Goal: Task Accomplishment & Management: Manage account settings

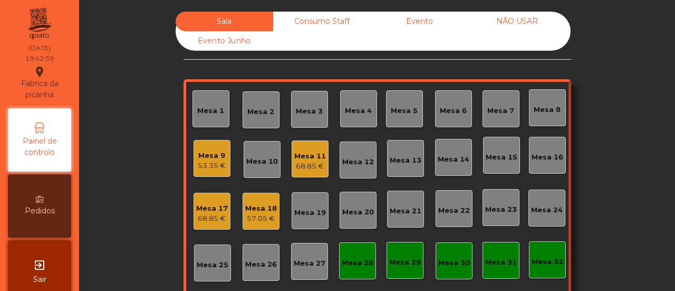
click at [295, 148] on div "Mesa 11 68.85 €" at bounding box center [310, 159] width 32 height 25
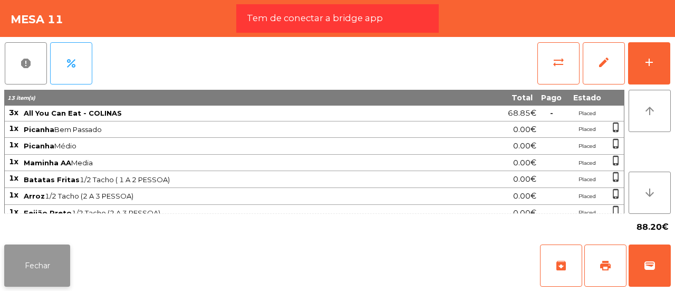
click at [49, 261] on button "Fechar" at bounding box center [37, 265] width 66 height 42
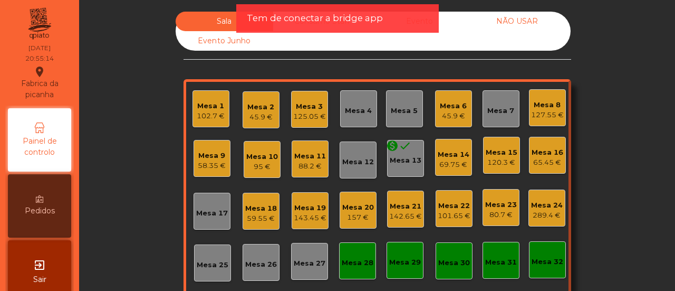
click at [401, 209] on div "Mesa 21" at bounding box center [405, 206] width 33 height 11
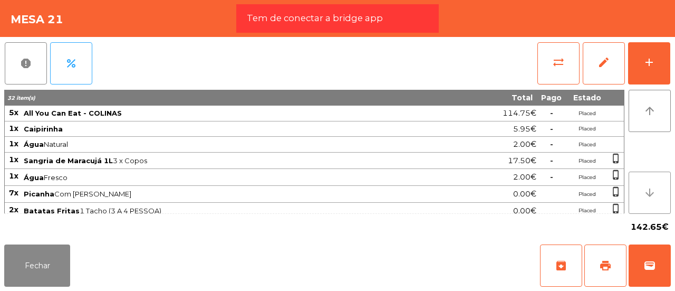
click at [650, 189] on icon "arrow_downward" at bounding box center [650, 192] width 13 height 13
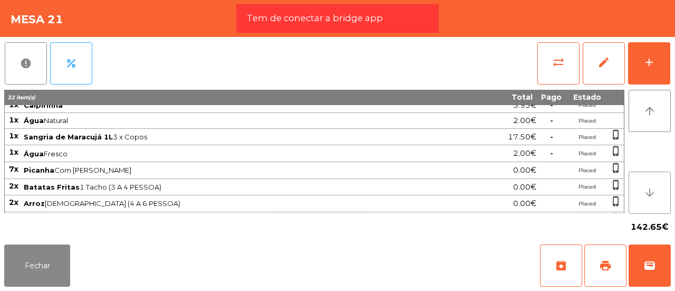
click at [650, 189] on icon "arrow_downward" at bounding box center [650, 192] width 13 height 13
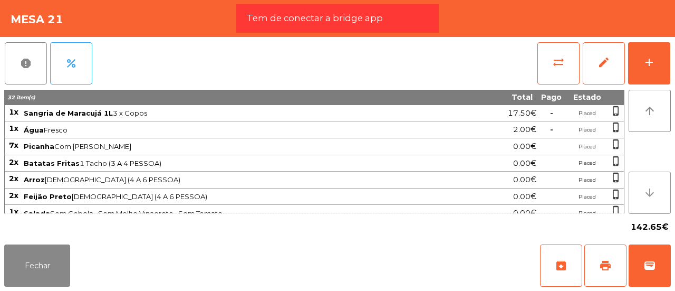
click at [650, 189] on icon "arrow_downward" at bounding box center [650, 192] width 13 height 13
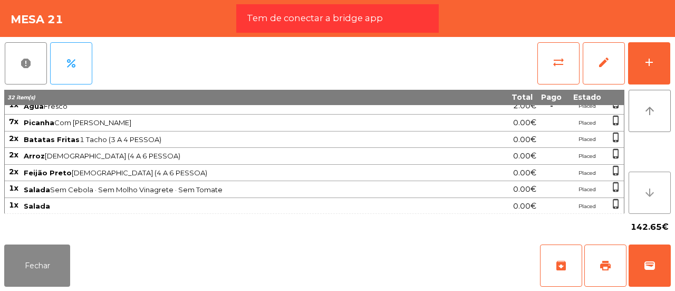
click at [650, 189] on icon "arrow_downward" at bounding box center [650, 192] width 13 height 13
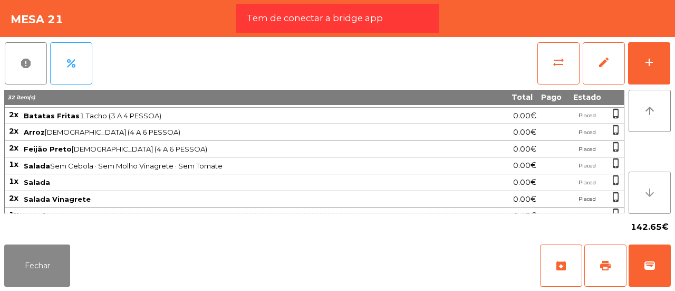
click at [650, 189] on icon "arrow_downward" at bounding box center [650, 192] width 13 height 13
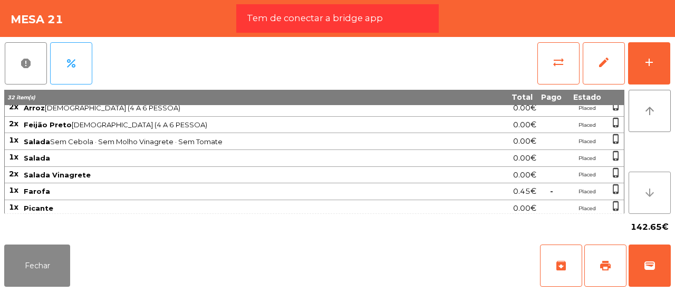
click at [650, 189] on icon "arrow_downward" at bounding box center [650, 192] width 13 height 13
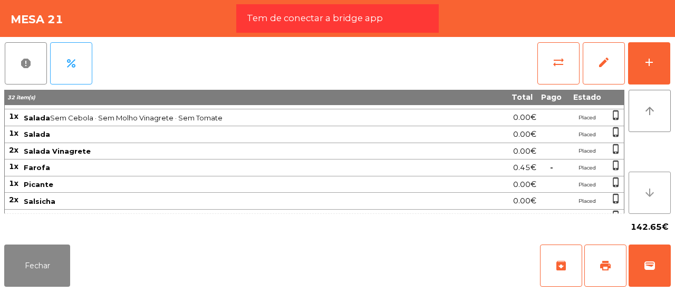
click at [650, 189] on icon "arrow_downward" at bounding box center [650, 192] width 13 height 13
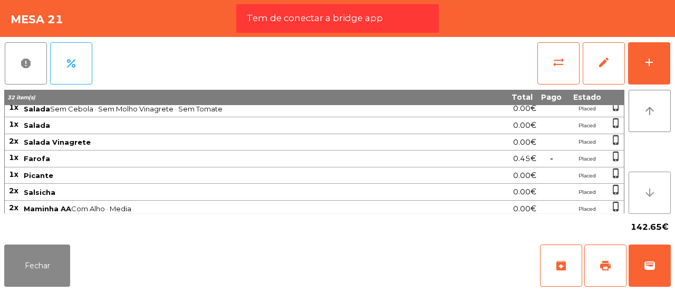
click at [650, 189] on icon "arrow_downward" at bounding box center [650, 192] width 13 height 13
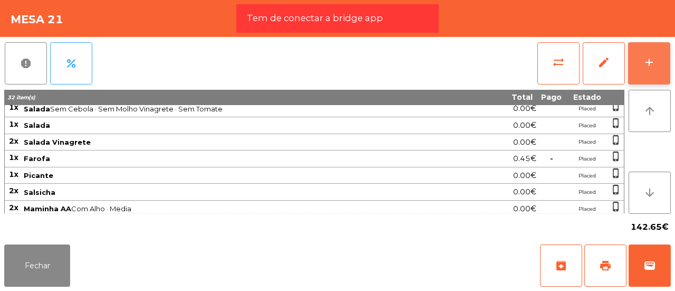
click at [656, 63] on button "add" at bounding box center [649, 63] width 42 height 42
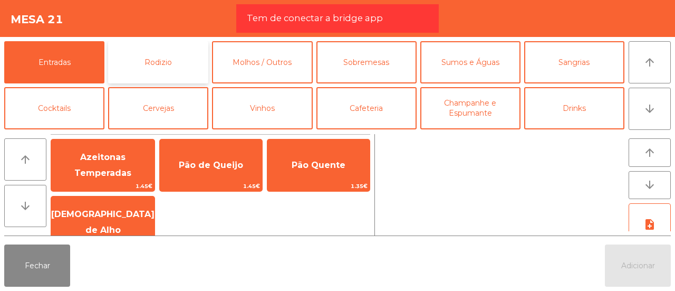
click at [171, 67] on button "Rodizio" at bounding box center [158, 62] width 100 height 42
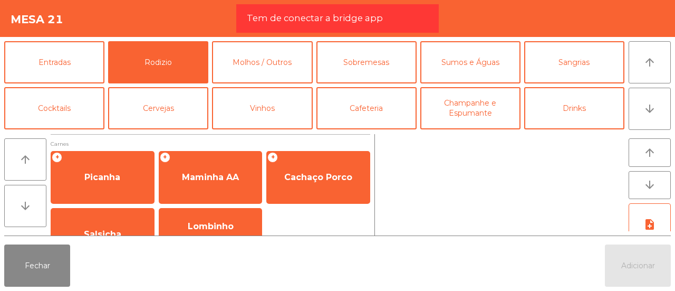
click at [330, 218] on div "+ Picanha + Maminha AA + Cachaço Porco Salsicha Lombinho Frango Temperado" at bounding box center [211, 206] width 320 height 110
click at [635, 186] on button "arrow_downward" at bounding box center [650, 185] width 42 height 28
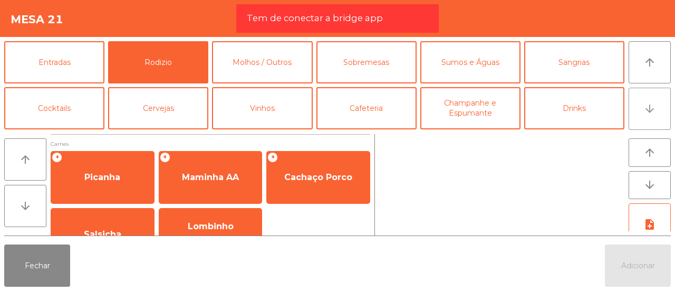
click at [656, 102] on button "arrow_downward" at bounding box center [650, 109] width 42 height 42
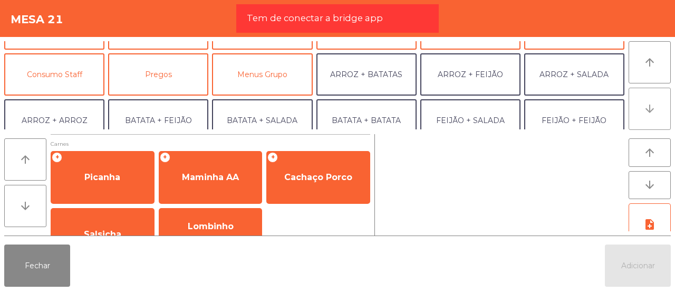
click at [656, 102] on button "arrow_downward" at bounding box center [650, 109] width 42 height 42
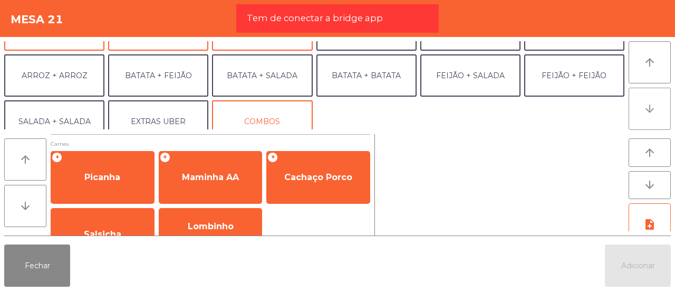
scroll to position [137, 0]
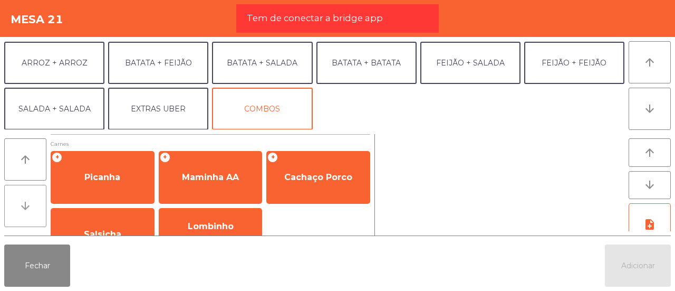
click at [26, 206] on icon "arrow_downward" at bounding box center [25, 205] width 13 height 13
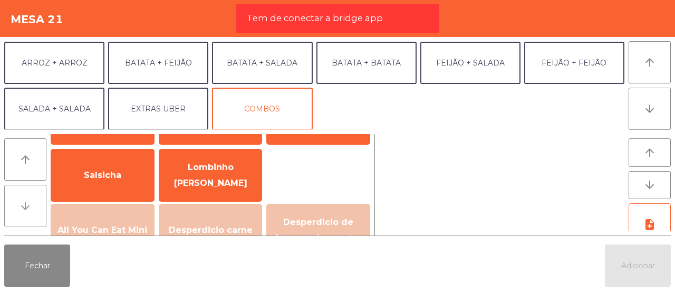
click at [26, 206] on icon "arrow_downward" at bounding box center [25, 205] width 13 height 13
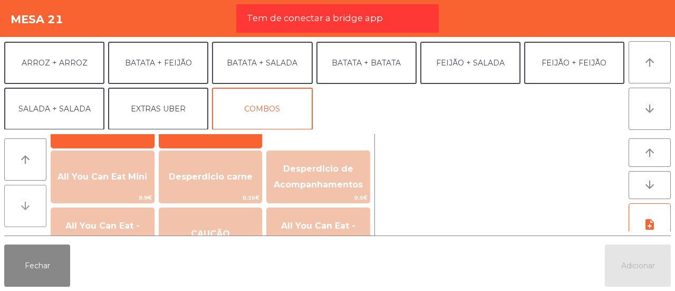
click at [26, 206] on icon "arrow_downward" at bounding box center [25, 205] width 13 height 13
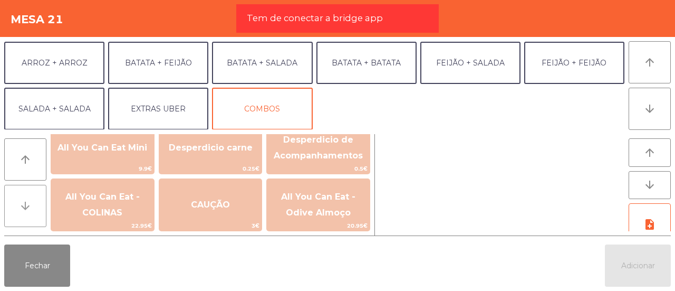
scroll to position [153, 0]
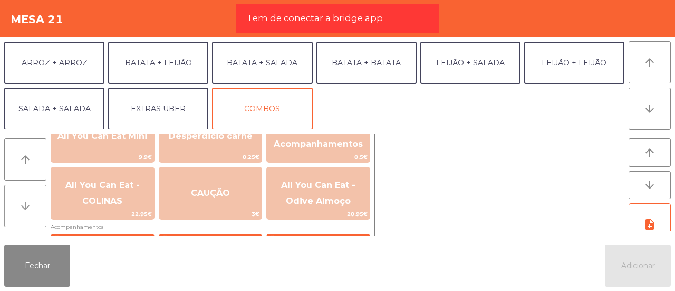
click at [26, 206] on icon "arrow_downward" at bounding box center [25, 205] width 13 height 13
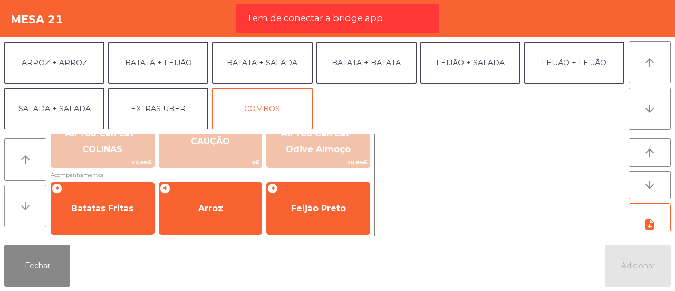
click at [26, 206] on icon "arrow_downward" at bounding box center [25, 205] width 13 height 13
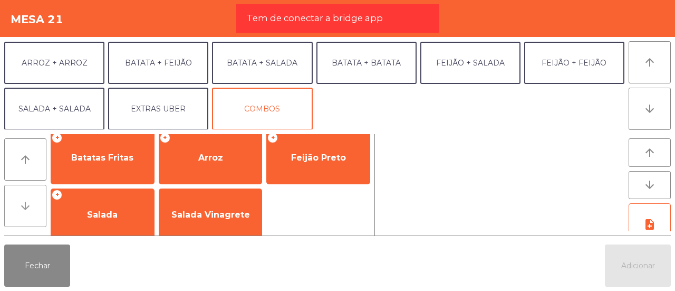
scroll to position [256, 0]
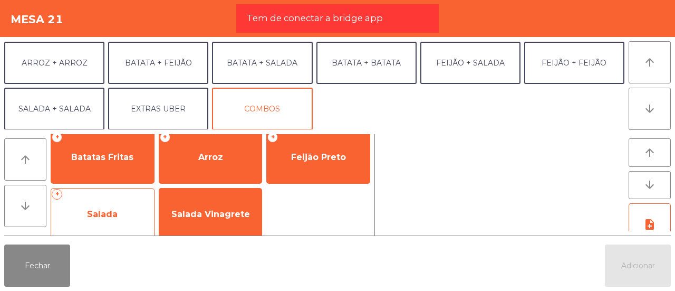
click at [107, 209] on span "Salada" at bounding box center [102, 214] width 31 height 10
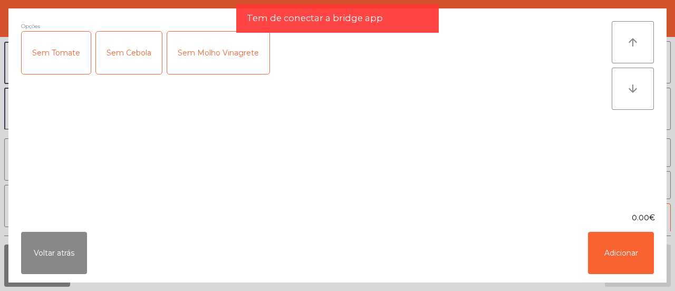
click at [208, 60] on div "Sem Molho Vinagrete" at bounding box center [218, 53] width 102 height 42
click at [123, 56] on div "Sem Cebola" at bounding box center [129, 53] width 66 height 42
click at [82, 54] on div "Sem Tomate" at bounding box center [56, 53] width 69 height 42
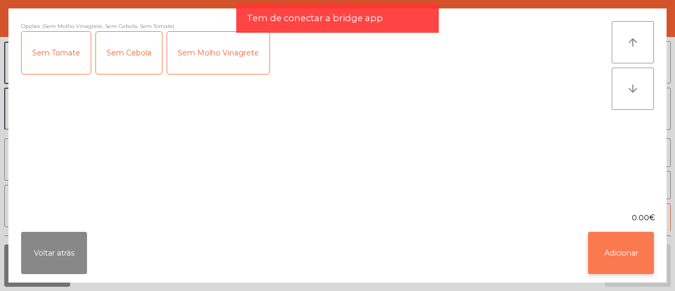
click at [626, 260] on button "Adicionar" at bounding box center [621, 253] width 66 height 42
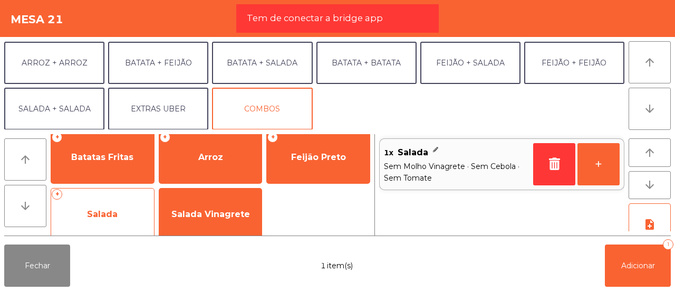
click at [113, 214] on span "Salada" at bounding box center [102, 214] width 31 height 10
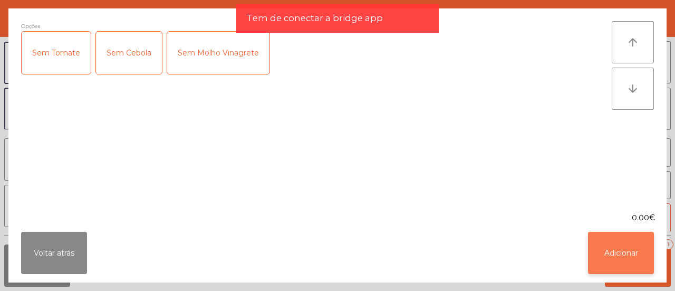
click at [630, 252] on button "Adicionar" at bounding box center [621, 253] width 66 height 42
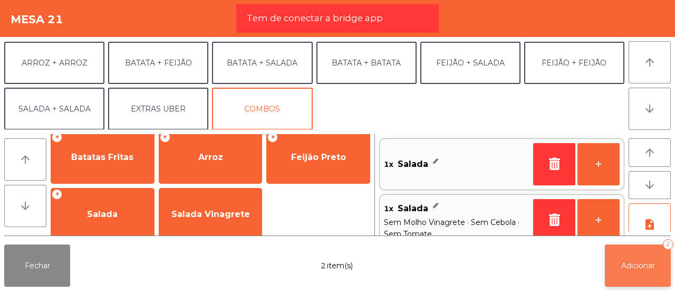
click at [634, 267] on span "Adicionar" at bounding box center [638, 265] width 34 height 9
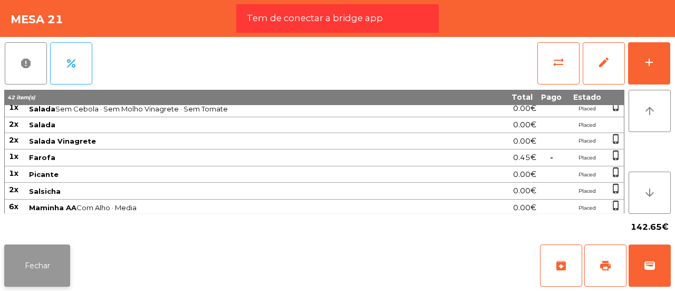
click at [54, 267] on button "Fechar" at bounding box center [37, 265] width 66 height 42
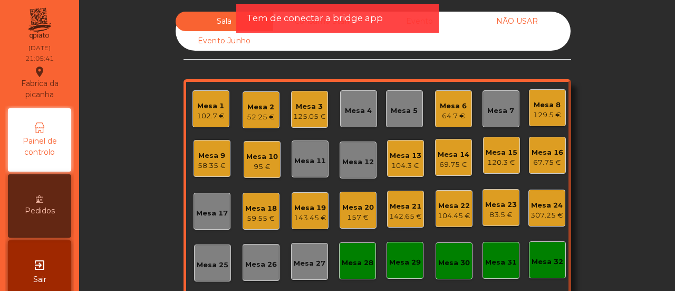
click at [402, 163] on div "104.3 €" at bounding box center [406, 165] width 32 height 11
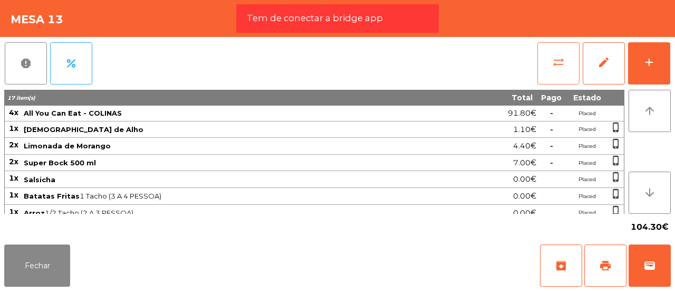
click at [573, 61] on button "sync_alt" at bounding box center [558, 63] width 42 height 42
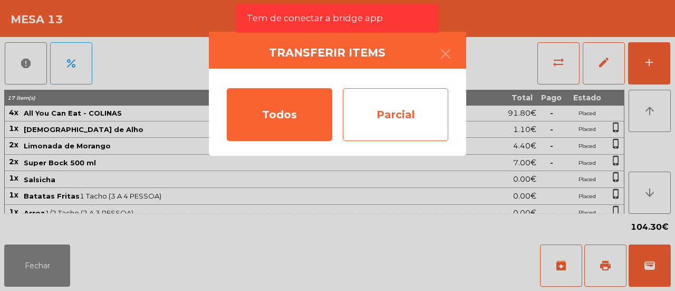
click at [439, 94] on div "Parcial" at bounding box center [395, 114] width 105 height 53
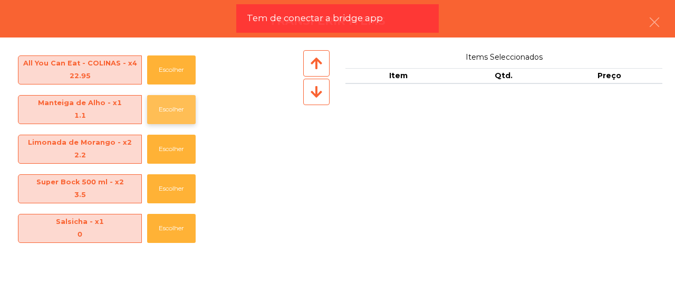
click at [172, 109] on button "Escolher" at bounding box center [171, 109] width 49 height 29
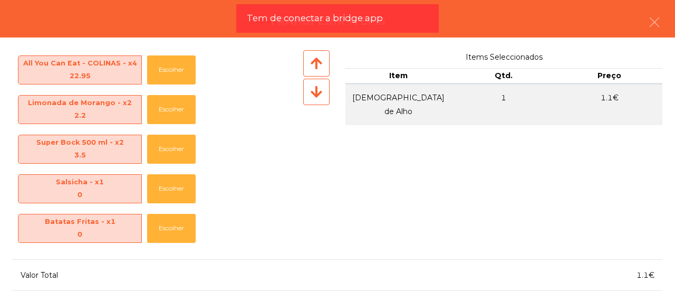
drag, startPoint x: 511, startPoint y: 222, endPoint x: 510, endPoint y: 246, distance: 24.8
click at [510, 246] on div "Items Seleccionados Item Qtd. Preço Manteiga de Alho 1 1.1€" at bounding box center [503, 150] width 317 height 200
drag, startPoint x: 508, startPoint y: 201, endPoint x: 507, endPoint y: 251, distance: 49.1
click at [507, 251] on div "All You Can Eat - COLINAS - x4 22.95 Escolher Limonada de Morango - x2 2.2 Esco…" at bounding box center [337, 163] width 675 height 253
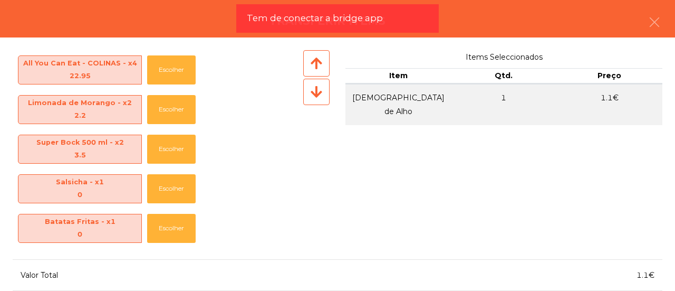
drag, startPoint x: 507, startPoint y: 251, endPoint x: 501, endPoint y: 187, distance: 63.6
click at [501, 187] on div "All You Can Eat - COLINAS - x4 22.95 Escolher Limonada de Morango - x2 2.2 Esco…" at bounding box center [337, 163] width 675 height 253
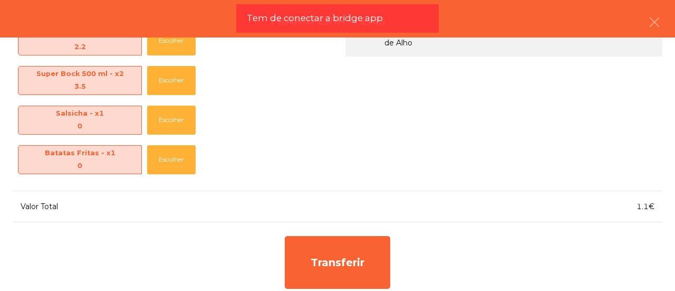
scroll to position [71, 0]
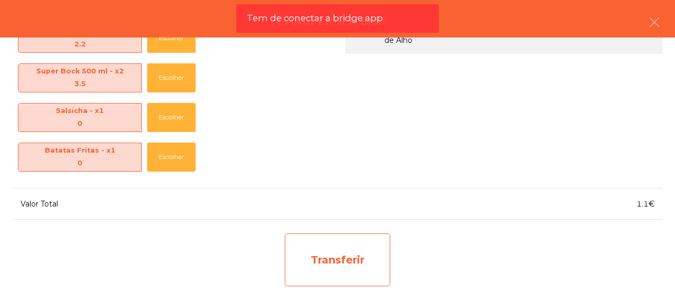
click at [371, 261] on div "Transferir" at bounding box center [337, 259] width 105 height 53
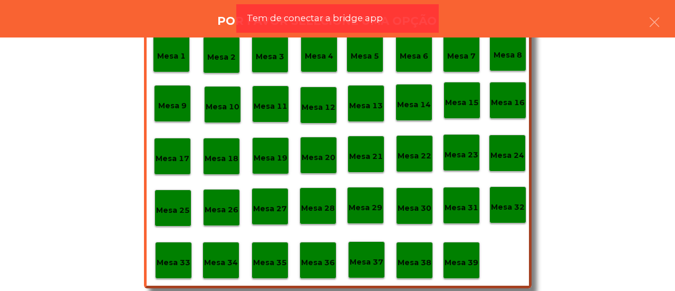
scroll to position [50, 0]
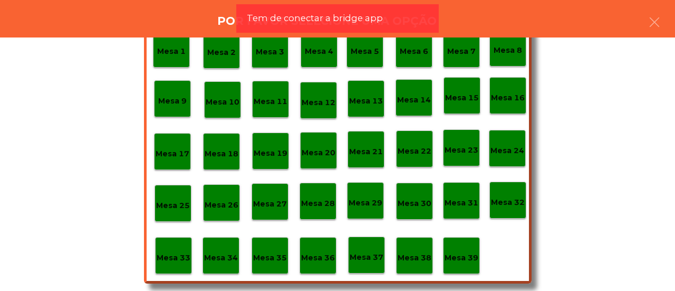
click at [360, 258] on p "Mesa 37" at bounding box center [367, 257] width 34 height 12
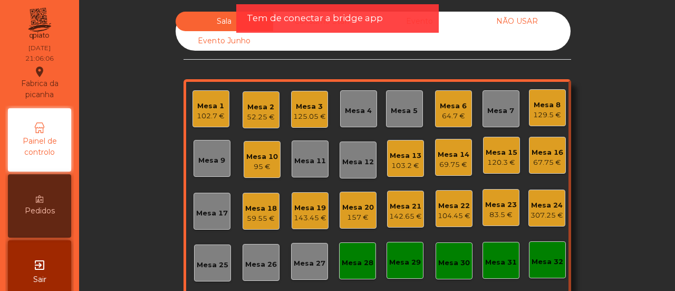
click at [401, 152] on div "Mesa 13" at bounding box center [406, 155] width 32 height 11
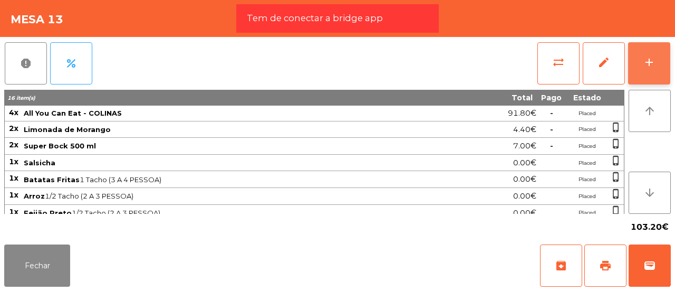
click at [659, 65] on button "add" at bounding box center [649, 63] width 42 height 42
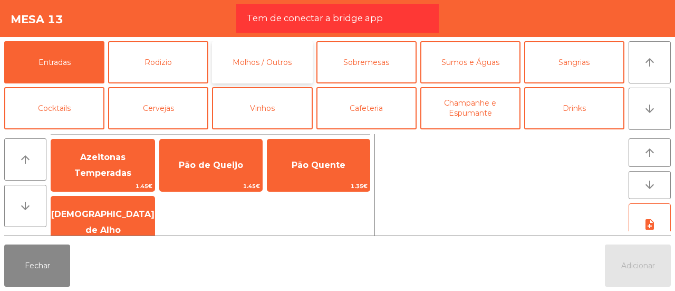
click at [283, 50] on button "Molhos / Outros" at bounding box center [262, 62] width 100 height 42
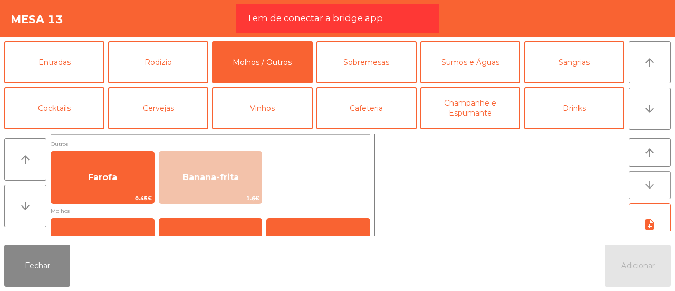
click at [647, 175] on button "arrow_downward" at bounding box center [650, 185] width 42 height 28
click at [647, 182] on icon "arrow_downward" at bounding box center [650, 184] width 13 height 13
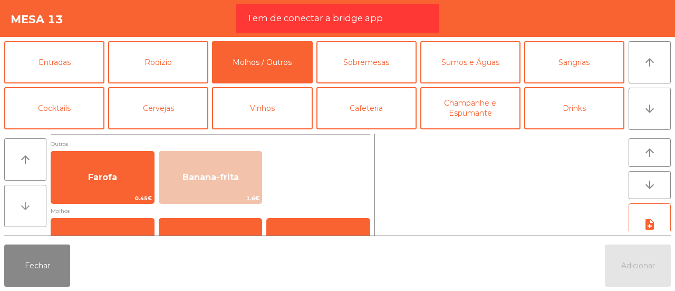
click at [27, 209] on icon "arrow_downward" at bounding box center [25, 205] width 13 height 13
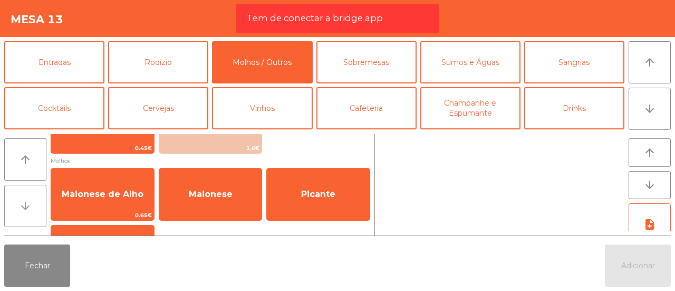
click at [27, 209] on icon "arrow_downward" at bounding box center [25, 205] width 13 height 13
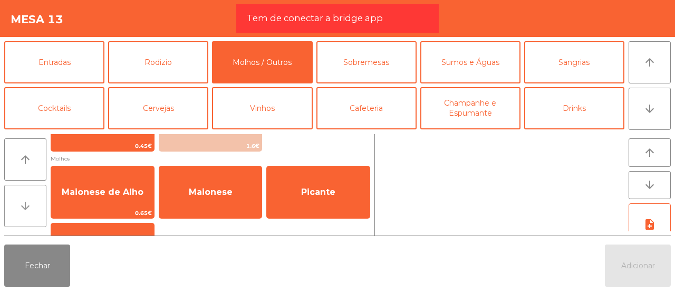
scroll to position [96, 0]
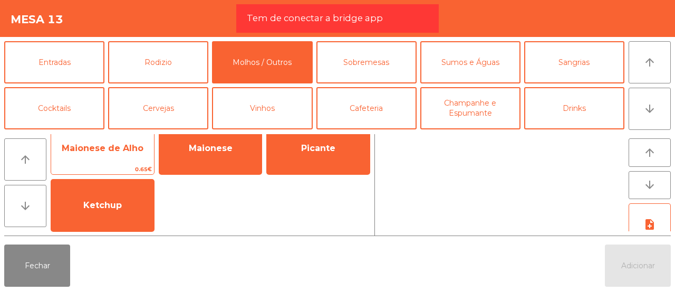
click at [100, 160] on span "Maionese de Alho" at bounding box center [102, 148] width 103 height 28
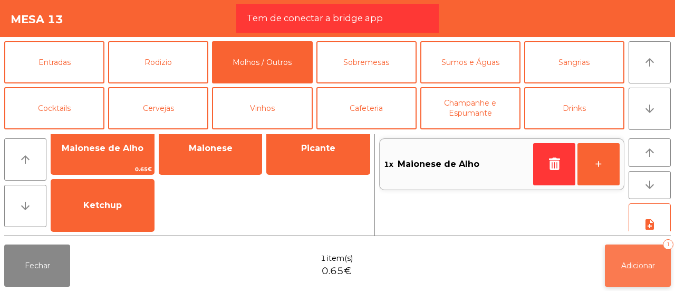
click at [644, 283] on button "Adicionar 1" at bounding box center [638, 265] width 66 height 42
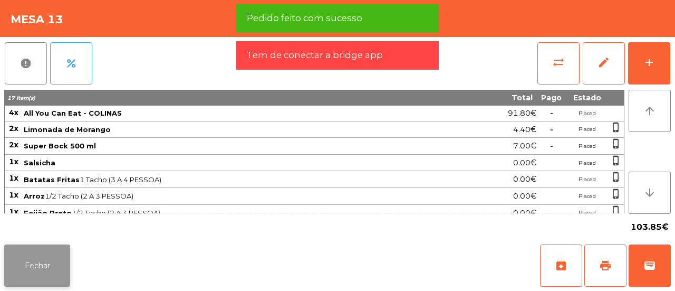
click at [55, 253] on button "Fechar" at bounding box center [37, 265] width 66 height 42
